Goal: Transaction & Acquisition: Book appointment/travel/reservation

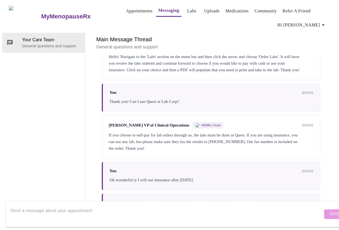
scroll to position [1921, 0]
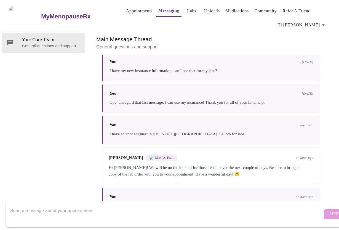
click at [86, 208] on textarea "Send a message about your appointment" at bounding box center [166, 215] width 312 height 18
type textarea "Attended my Lab Appointment with Quest! They said 3-5 days. Have a good evening!"
click at [329, 211] on span "Send" at bounding box center [334, 214] width 10 height 7
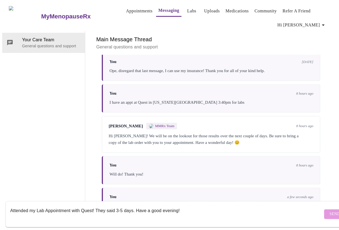
scroll to position [0, 0]
click at [133, 8] on link "Appointments" at bounding box center [139, 11] width 26 height 8
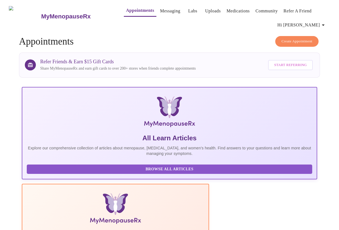
scroll to position [25, 0]
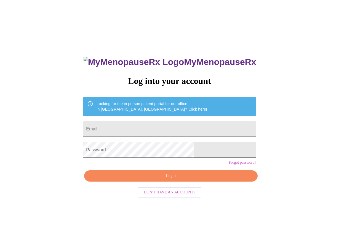
scroll to position [6, 0]
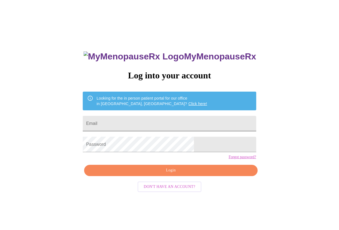
click at [146, 119] on input "Email" at bounding box center [169, 123] width 173 height 15
type input "fragassinl@gmail.com"
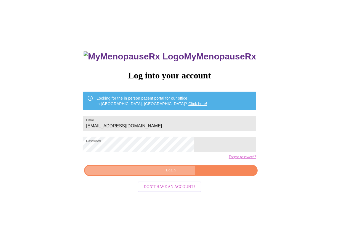
click at [163, 174] on span "Login" at bounding box center [170, 170] width 160 height 7
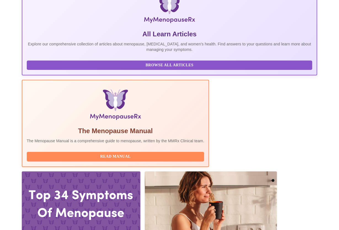
scroll to position [110, 0]
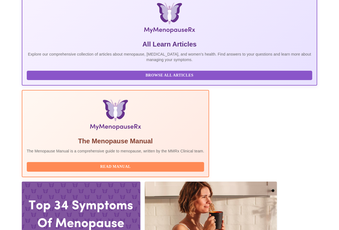
scroll to position [28, 0]
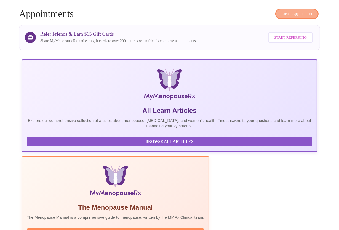
click at [296, 13] on span "Create Appointment" at bounding box center [297, 14] width 31 height 6
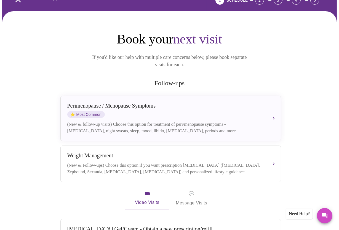
scroll to position [83, 0]
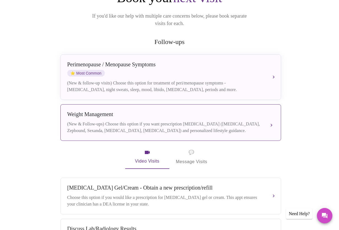
click at [162, 121] on div "(New & Follow-ups) Choose this option if you want prescription weight managemen…" at bounding box center [165, 127] width 196 height 13
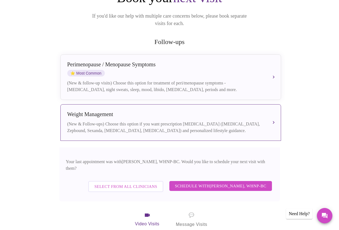
click at [223, 183] on span "Schedule with Meghan Matz, WHNP-BC" at bounding box center [221, 186] width 92 height 7
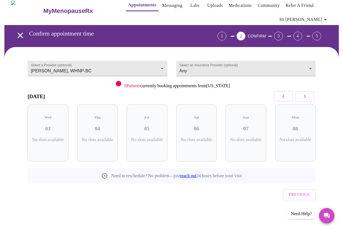
scroll to position [0, 0]
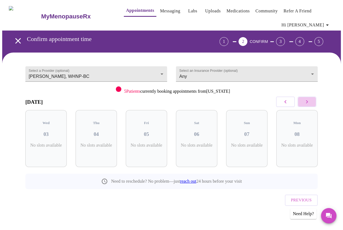
click at [310, 102] on icon "button" at bounding box center [307, 102] width 7 height 7
